Goal: Task Accomplishment & Management: Use online tool/utility

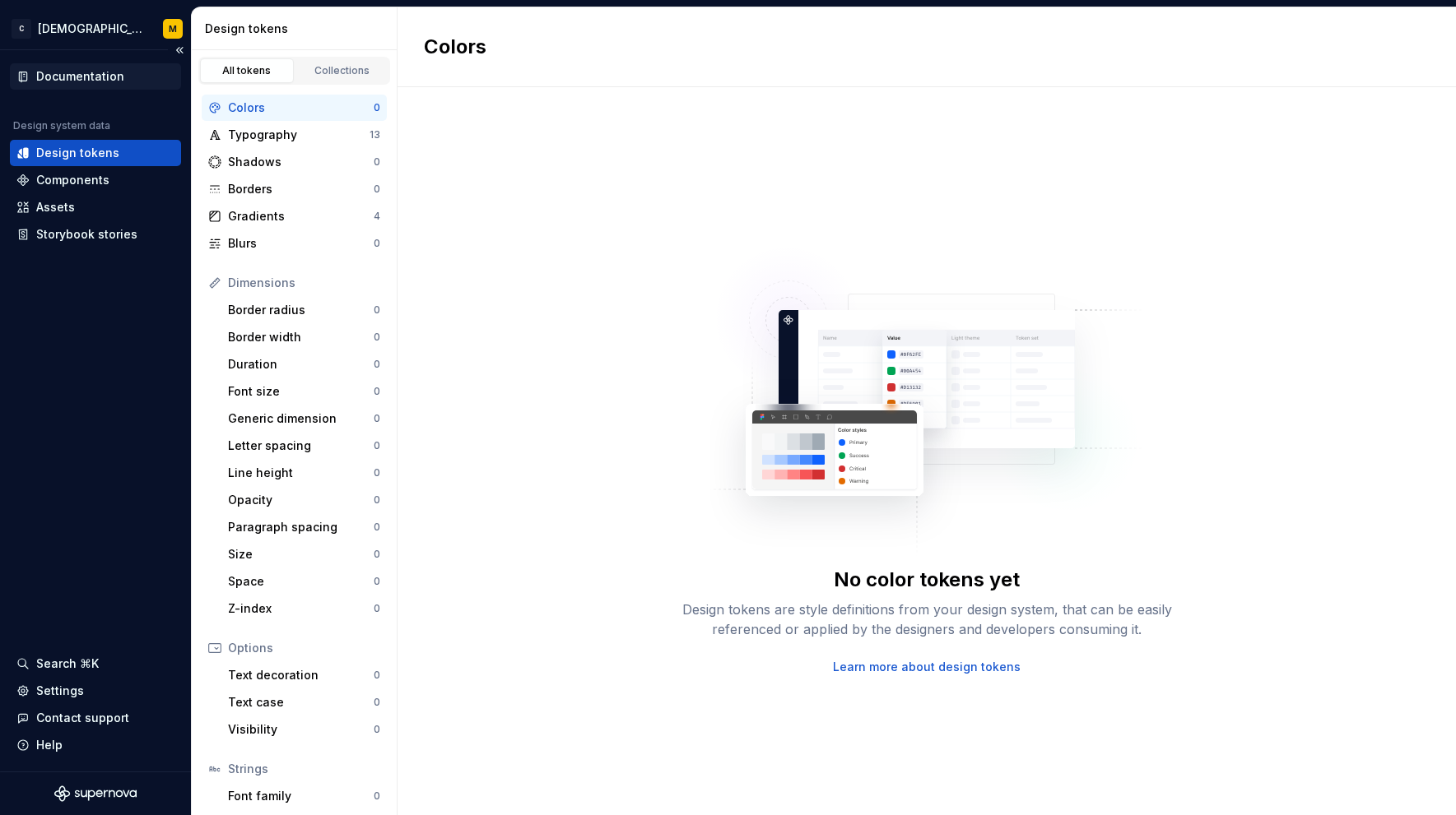
click at [62, 76] on div "Documentation" at bounding box center [80, 76] width 88 height 16
